Goal: Information Seeking & Learning: Learn about a topic

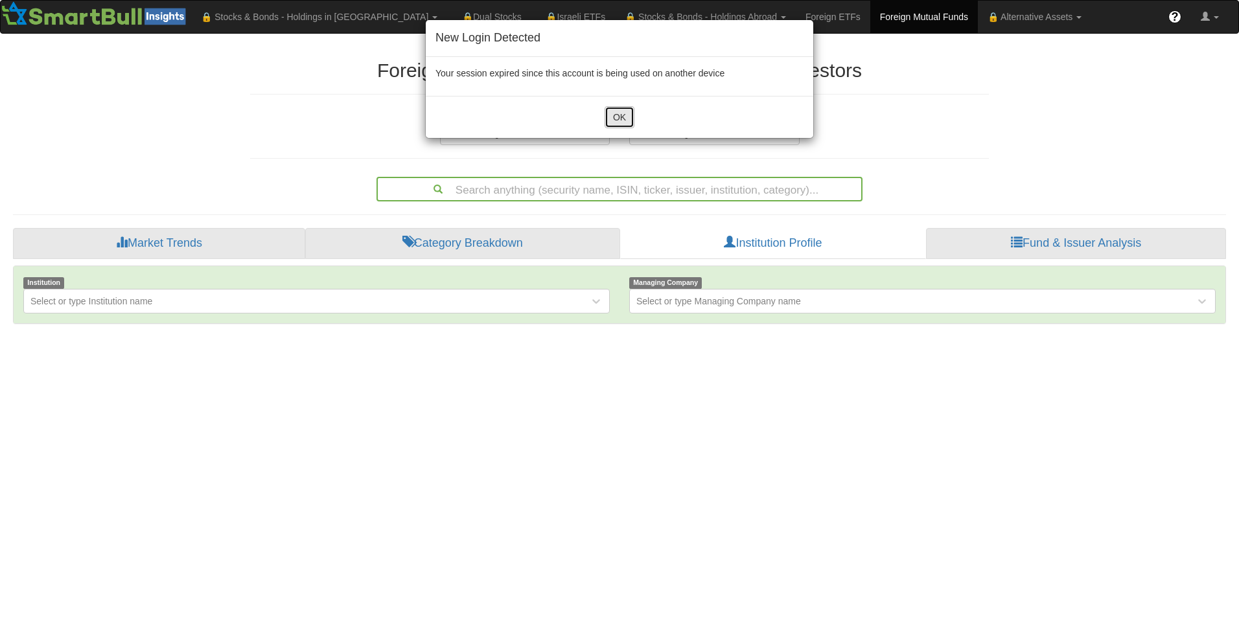
click at [608, 112] on button "OK" at bounding box center [620, 117] width 30 height 22
